Goal: Navigation & Orientation: Find specific page/section

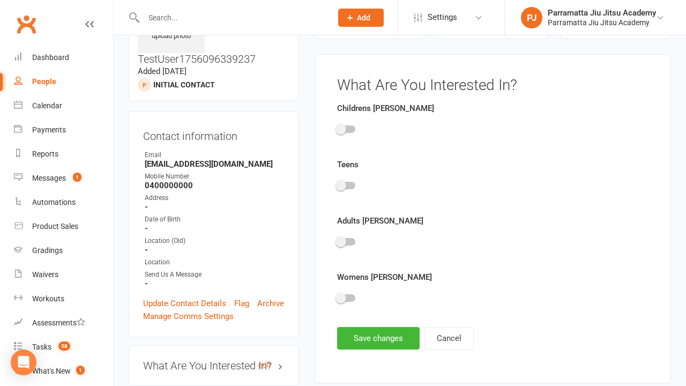
scroll to position [74, 0]
